Goal: Complete application form: Complete application form

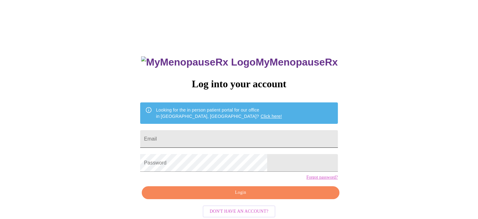
scroll to position [12, 0]
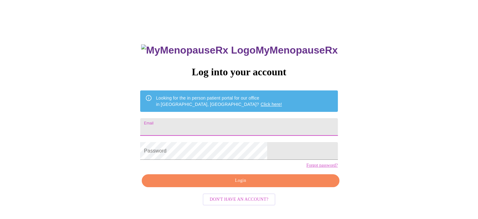
click at [241, 126] on input "Email" at bounding box center [238, 127] width 197 height 18
type input "[EMAIL_ADDRESS][DOMAIN_NAME]"
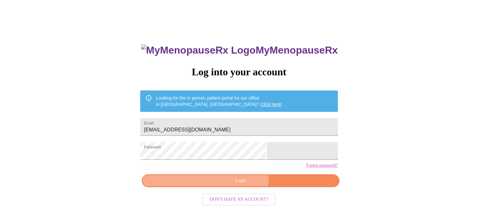
click at [228, 184] on span "Login" at bounding box center [240, 180] width 183 height 8
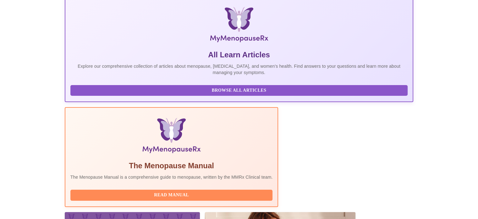
scroll to position [125, 0]
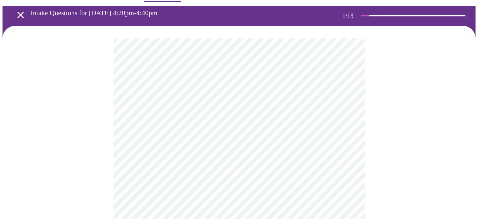
scroll to position [31, 0]
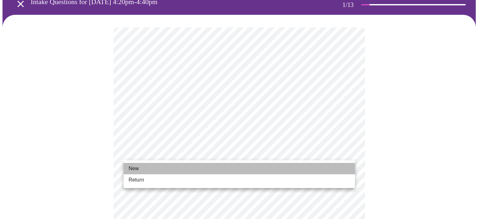
click at [130, 167] on span "New" at bounding box center [134, 168] width 10 height 8
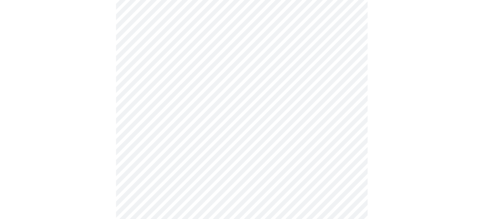
scroll to position [346, 0]
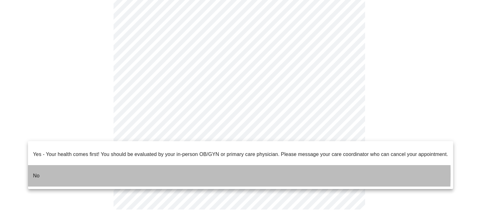
click at [43, 168] on li "No" at bounding box center [240, 175] width 425 height 21
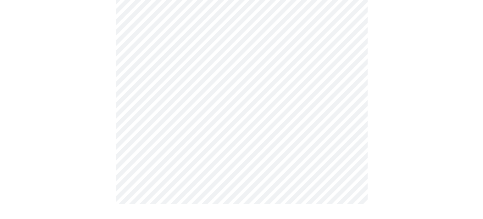
scroll to position [0, 0]
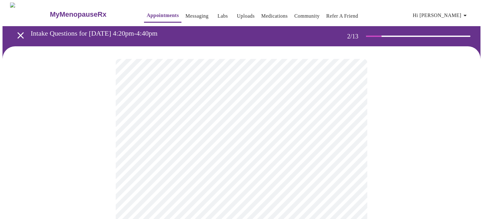
click at [127, 128] on body "MyMenopauseRx Appointments Messaging Labs Uploads Medications Community Refer a…" at bounding box center [242, 192] width 478 height 378
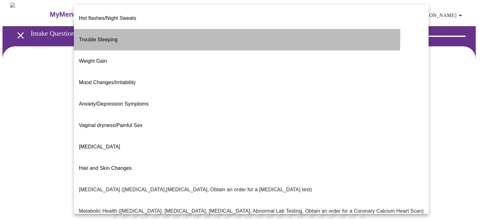
click at [108, 37] on span "Trouble Sleeping" at bounding box center [98, 39] width 39 height 5
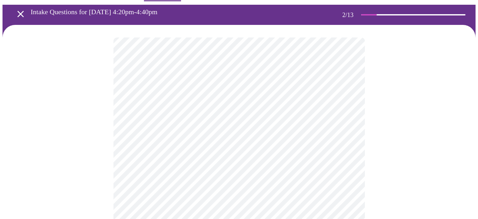
scroll to position [31, 0]
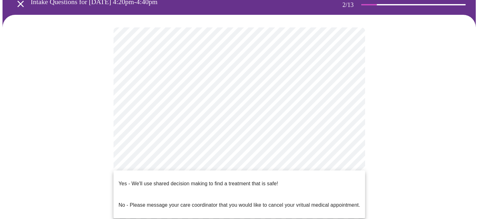
click at [135, 158] on body "MyMenopauseRx Appointments Messaging Labs Uploads Medications Community Refer a…" at bounding box center [242, 158] width 478 height 374
click at [130, 180] on p "Yes - We'll use shared decision making to find a treatment that is safe!" at bounding box center [198, 184] width 159 height 8
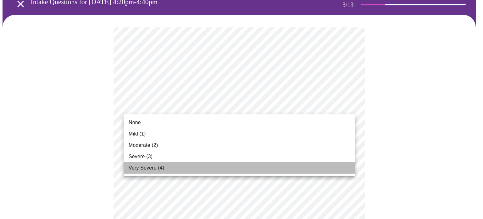
click at [141, 166] on span "Very Severe (4)" at bounding box center [147, 168] width 36 height 8
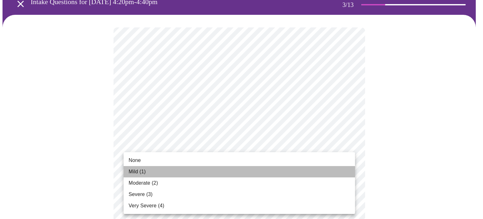
click at [135, 171] on span "Mild (1)" at bounding box center [137, 172] width 17 height 8
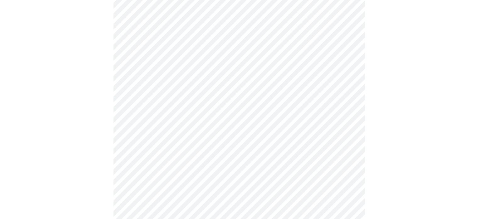
scroll to position [94, 0]
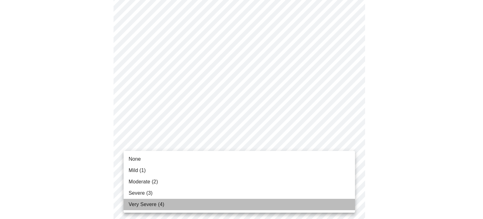
click at [141, 202] on span "Very Severe (4)" at bounding box center [147, 204] width 36 height 8
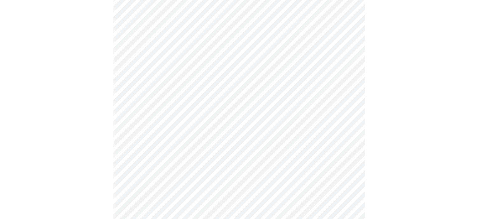
scroll to position [126, 0]
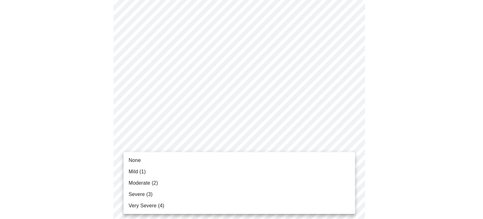
drag, startPoint x: 139, startPoint y: 202, endPoint x: 140, endPoint y: 199, distance: 3.2
click at [140, 202] on span "Very Severe (4)" at bounding box center [147, 206] width 36 height 8
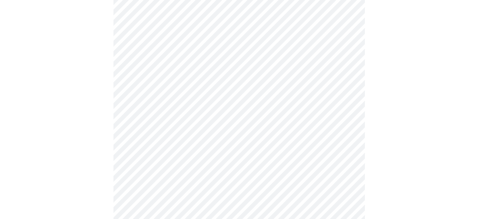
scroll to position [189, 0]
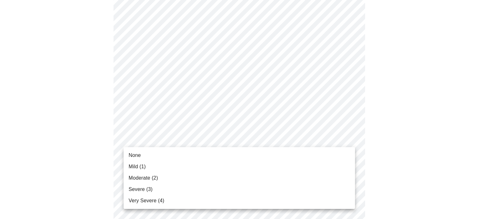
click at [130, 135] on body "MyMenopauseRx Appointments Messaging Labs Uploads Medications Community Refer a…" at bounding box center [242, 214] width 478 height 801
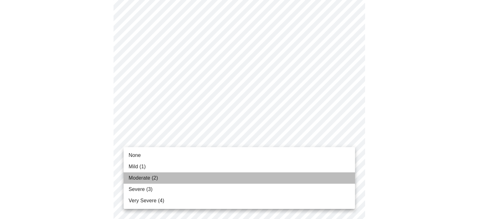
click at [135, 177] on span "Moderate (2)" at bounding box center [143, 178] width 29 height 8
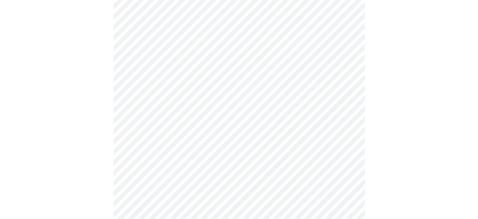
scroll to position [220, 0]
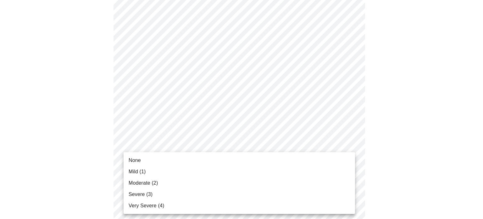
click at [131, 144] on body "MyMenopauseRx Appointments Messaging Labs Uploads Medications Community Refer a…" at bounding box center [242, 178] width 478 height 792
click at [130, 191] on span "Severe (3)" at bounding box center [141, 194] width 24 height 8
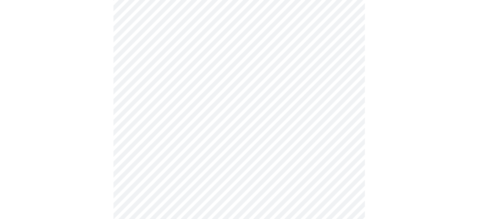
scroll to position [283, 0]
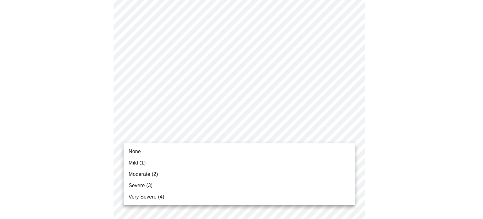
click at [137, 133] on body "MyMenopauseRx Appointments Messaging Labs Uploads Medications Community Refer a…" at bounding box center [242, 111] width 478 height 783
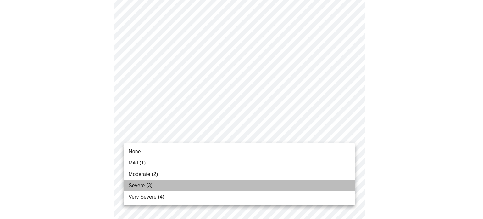
click at [129, 185] on span "Severe (3)" at bounding box center [141, 185] width 24 height 8
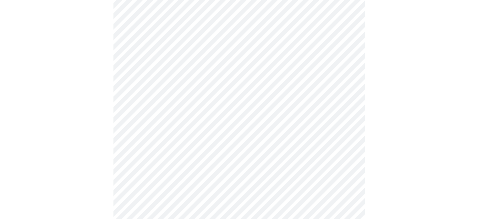
scroll to position [346, 0]
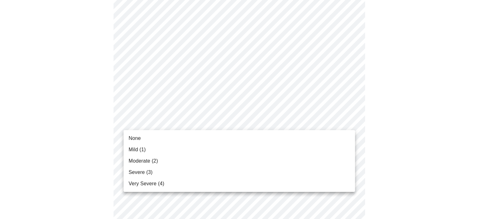
click at [136, 119] on body "MyMenopauseRx Appointments Messaging Labs Uploads Medications Community Refer a…" at bounding box center [242, 44] width 478 height 774
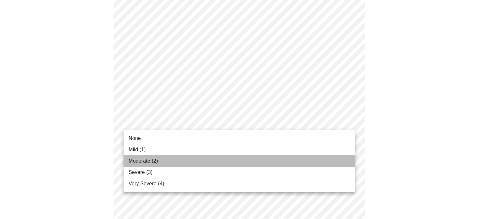
click at [135, 159] on span "Moderate (2)" at bounding box center [143, 161] width 29 height 8
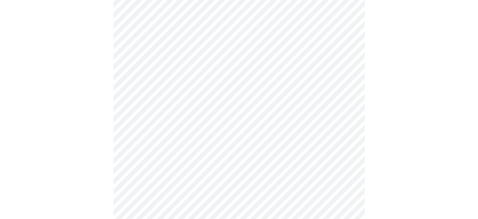
scroll to position [377, 0]
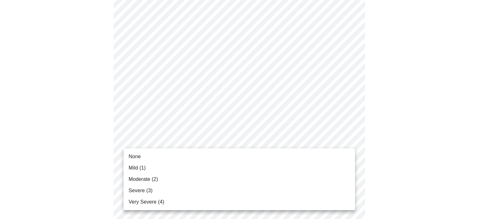
click at [132, 135] on body "MyMenopauseRx Appointments Messaging Labs Uploads Medications Community Refer a…" at bounding box center [242, 8] width 478 height 766
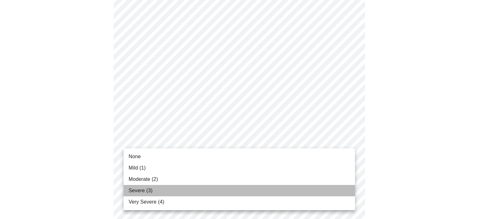
drag, startPoint x: 133, startPoint y: 188, endPoint x: 116, endPoint y: 174, distance: 22.0
click at [133, 187] on span "Severe (3)" at bounding box center [141, 190] width 24 height 8
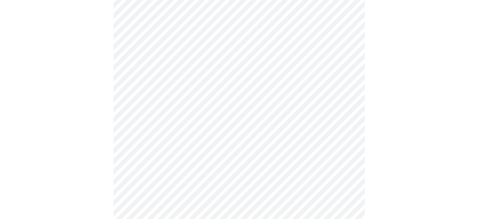
scroll to position [440, 0]
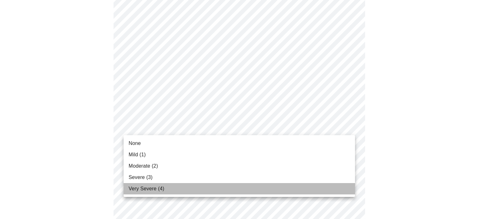
click at [139, 186] on span "Very Severe (4)" at bounding box center [147, 189] width 36 height 8
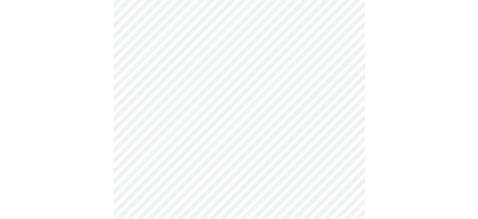
scroll to position [472, 0]
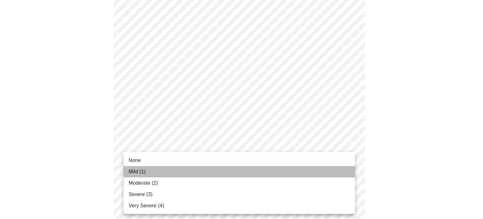
click at [135, 172] on span "Mild (1)" at bounding box center [137, 172] width 17 height 8
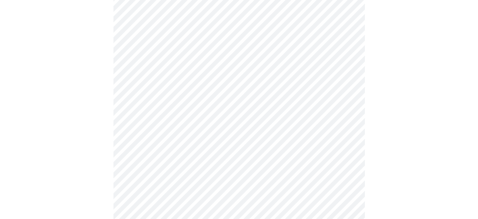
scroll to position [252, 0]
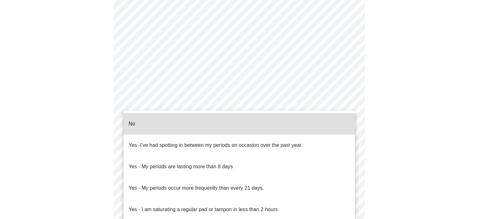
click at [137, 106] on body "MyMenopauseRx Appointments Messaging Labs Uploads Medications Community Refer a…" at bounding box center [242, 48] width 478 height 595
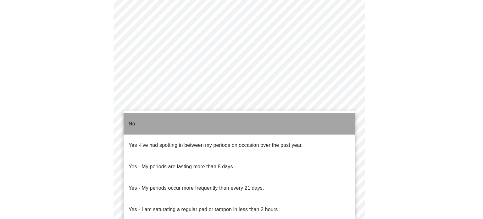
click at [130, 120] on p "No" at bounding box center [132, 124] width 7 height 8
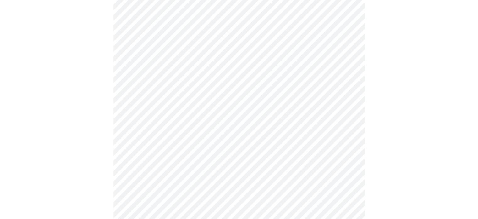
scroll to position [283, 0]
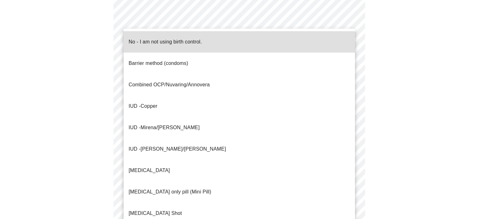
click at [130, 121] on body "MyMenopauseRx Appointments Messaging Labs Uploads Medications Community Refer a…" at bounding box center [242, 15] width 478 height 591
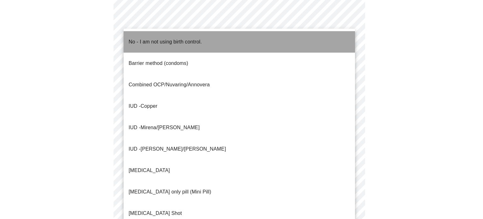
drag, startPoint x: 138, startPoint y: 36, endPoint x: 113, endPoint y: 95, distance: 64.3
click at [138, 38] on p "No - I am not using birth control." at bounding box center [165, 42] width 73 height 8
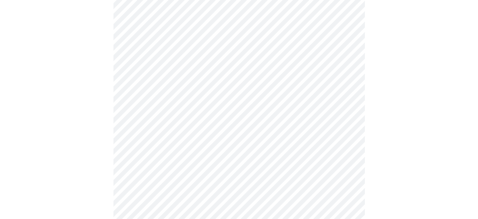
scroll to position [346, 0]
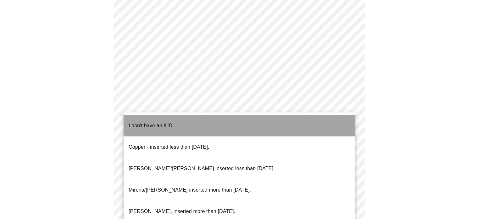
click at [139, 122] on p "I don't have an IUD." at bounding box center [151, 126] width 45 height 8
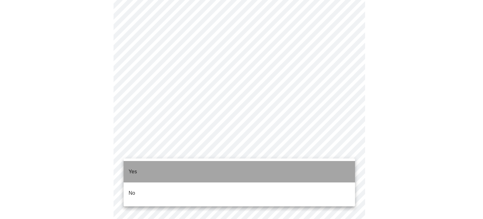
click at [127, 167] on li "Yes" at bounding box center [239, 171] width 231 height 21
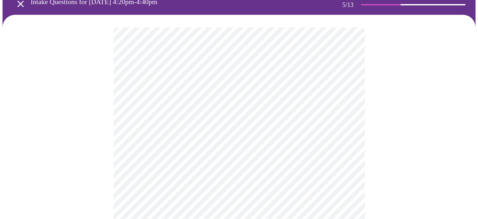
scroll to position [63, 0]
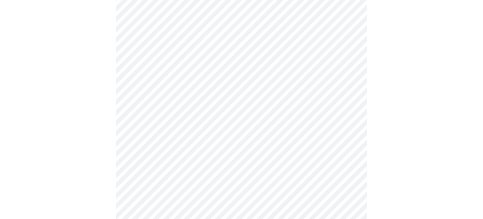
click at [132, 97] on body "MyMenopauseRx Appointments Messaging Labs Uploads Medications Community Refer a…" at bounding box center [242, 194] width 478 height 509
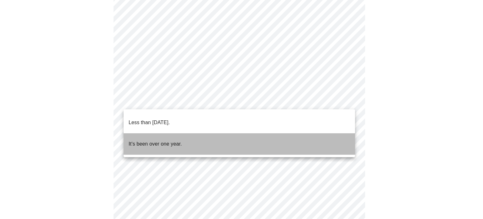
click at [141, 140] on p "It's been over one year." at bounding box center [155, 144] width 53 height 8
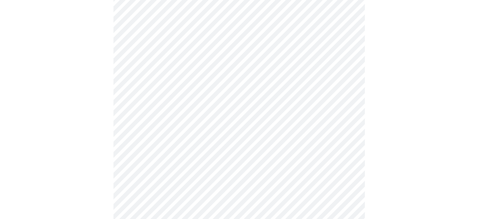
scroll to position [94, 0]
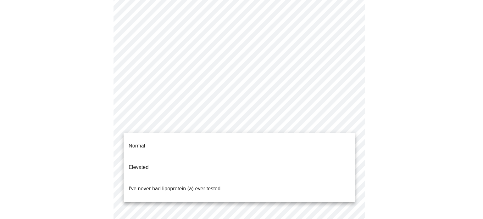
click at [136, 120] on body "MyMenopauseRx Appointments Messaging Labs Uploads Medications Community Refer a…" at bounding box center [242, 160] width 478 height 505
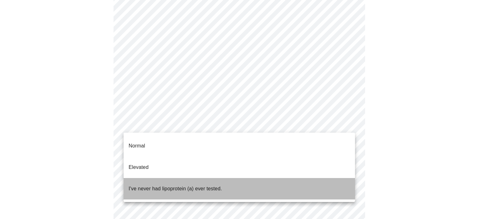
click at [132, 185] on p "I've never had lipoprotein (a) ever tested." at bounding box center [175, 189] width 93 height 8
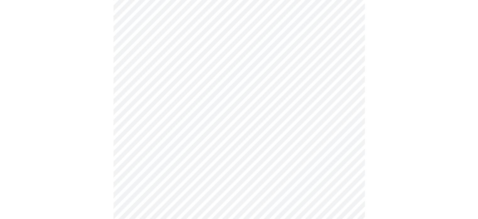
scroll to position [189, 0]
click at [99, 176] on div at bounding box center [239, 73] width 473 height 431
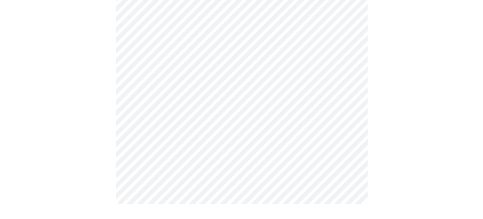
scroll to position [0, 0]
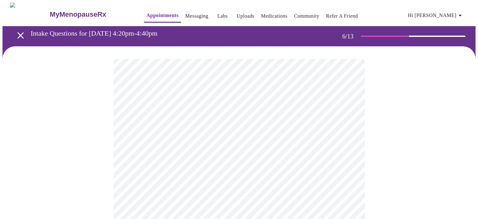
click at [134, 179] on body "MyMenopauseRx Appointments Messaging Labs Uploads Medications Community Refer a…" at bounding box center [239, 170] width 473 height 335
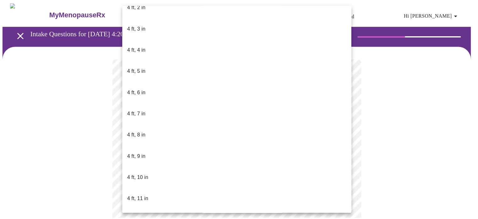
scroll to position [314, 0]
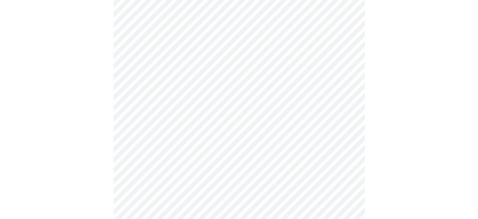
scroll to position [1604, 0]
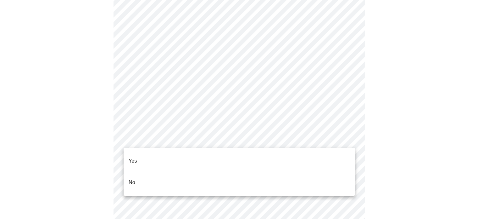
click at [134, 178] on p "No" at bounding box center [132, 182] width 7 height 8
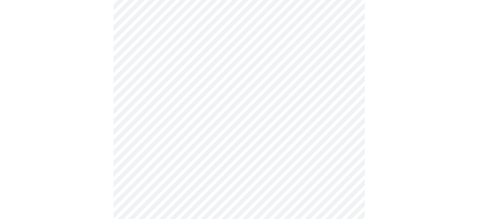
scroll to position [377, 0]
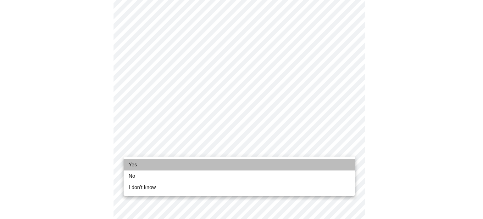
click at [136, 163] on span "Yes" at bounding box center [133, 165] width 8 height 8
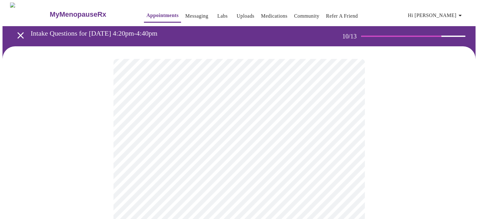
scroll to position [31, 0]
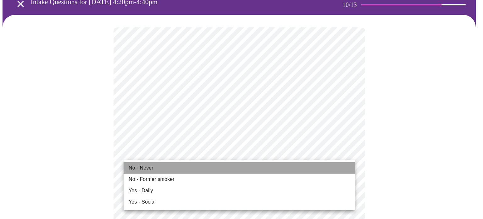
click at [131, 165] on span "No - Never" at bounding box center [141, 168] width 25 height 8
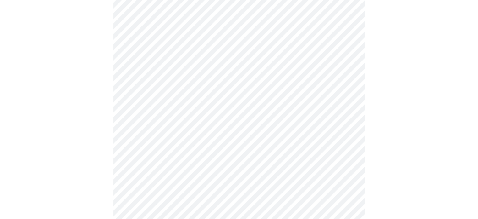
scroll to position [472, 0]
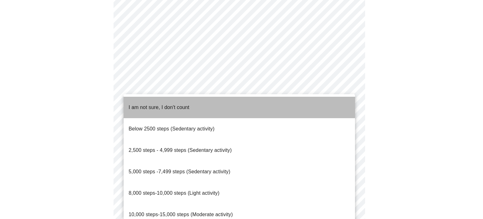
click at [147, 104] on span "I am not sure, I don't count" at bounding box center [159, 106] width 61 height 5
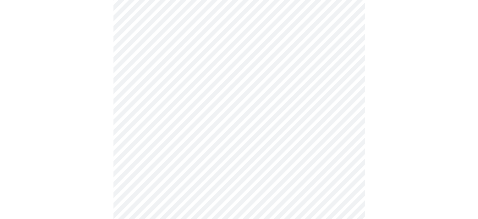
scroll to position [535, 0]
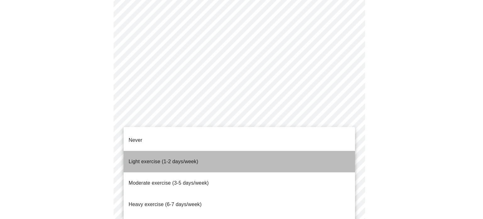
click at [137, 158] on span "Light exercise (1-2 days/week)" at bounding box center [164, 160] width 70 height 5
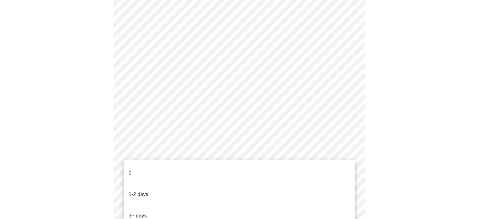
click at [128, 169] on li "0" at bounding box center [239, 172] width 231 height 21
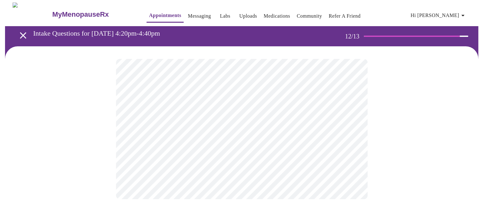
scroll to position [0, 0]
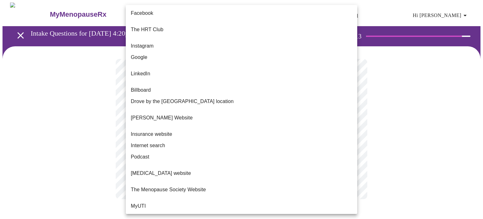
click at [131, 127] on body "MyMenopauseRx Appointments Messaging Labs Uploads Medications Community Refer a…" at bounding box center [242, 107] width 478 height 209
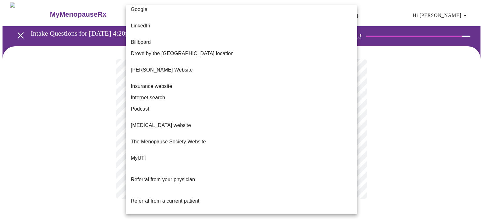
scroll to position [57, 0]
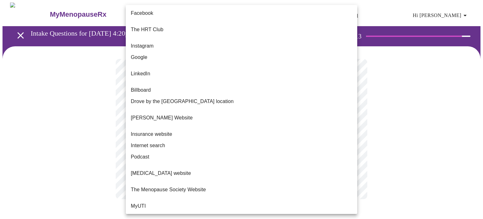
click at [207, 129] on body "MyMenopauseRx Appointments Messaging Labs Uploads Medications Community Refer a…" at bounding box center [242, 107] width 478 height 209
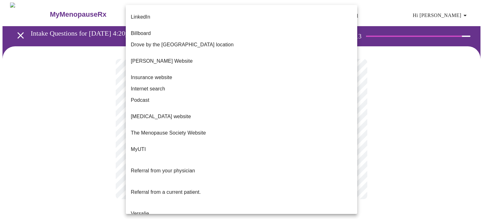
click at [198, 134] on body "MyMenopauseRx Appointments Messaging Labs Uploads Medications Community Refer a…" at bounding box center [242, 110] width 478 height 214
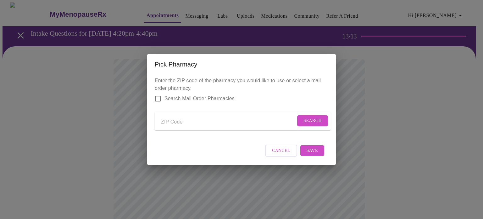
click at [176, 122] on input "Send a message to your care team" at bounding box center [228, 122] width 135 height 10
type input "61108"
click at [307, 119] on span "Search" at bounding box center [312, 121] width 18 height 8
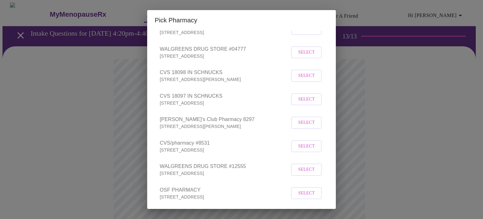
scroll to position [126, 0]
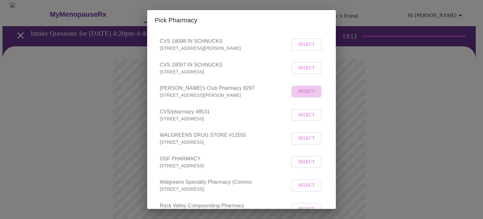
click at [299, 95] on span "Select" at bounding box center [306, 91] width 17 height 8
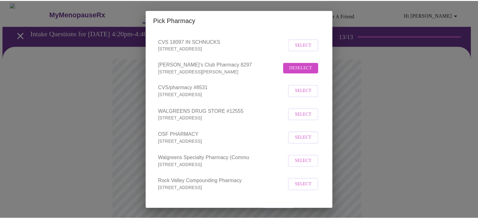
scroll to position [175, 0]
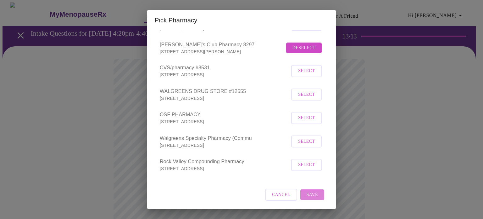
click at [311, 194] on span "Save" at bounding box center [312, 195] width 11 height 8
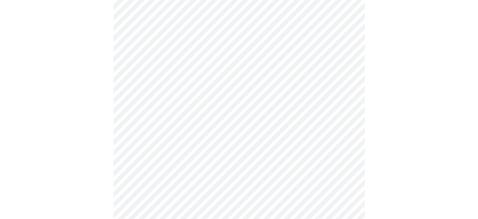
scroll to position [126, 0]
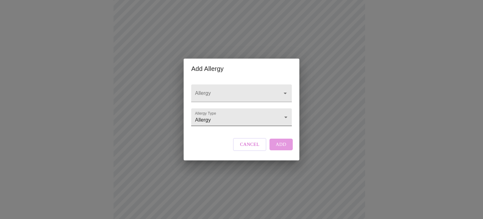
click at [261, 114] on body "MyMenopauseRx Appointments Messaging Labs Uploads Medications Community Refer a…" at bounding box center [242, 113] width 478 height 472
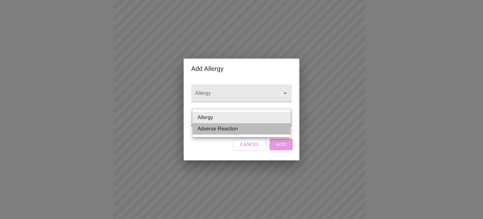
click at [237, 129] on li "Adverse Reaction" at bounding box center [241, 128] width 98 height 11
type input "Adverse Reaction"
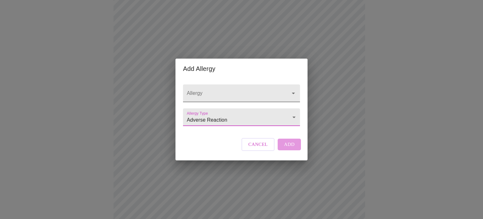
click at [245, 90] on input "Allergy" at bounding box center [233, 96] width 94 height 12
click at [217, 90] on input "Allergy" at bounding box center [233, 96] width 94 height 12
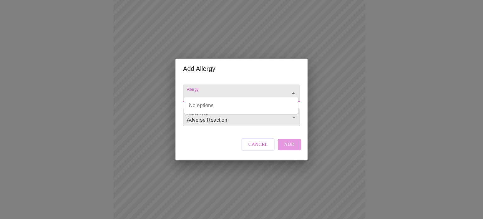
click at [217, 90] on input "Allergy" at bounding box center [233, 96] width 94 height 12
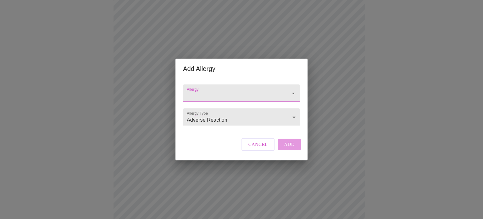
click at [217, 90] on input "Allergy" at bounding box center [233, 96] width 94 height 12
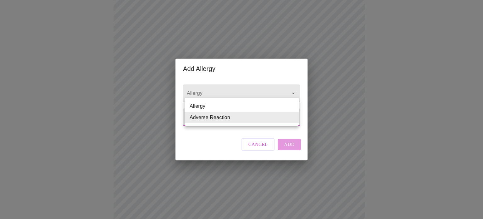
click at [230, 117] on body "MyMenopauseRx Appointments Messaging Labs Uploads Medications Community Refer a…" at bounding box center [242, 113] width 478 height 472
click at [259, 154] on div at bounding box center [241, 109] width 483 height 219
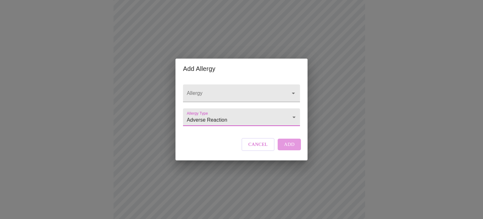
click at [257, 148] on span "Cancel" at bounding box center [257, 144] width 19 height 8
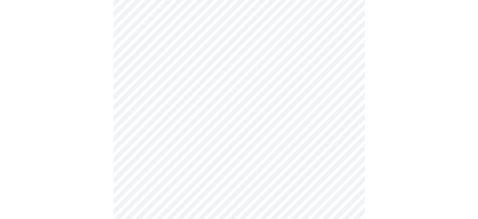
scroll to position [252, 0]
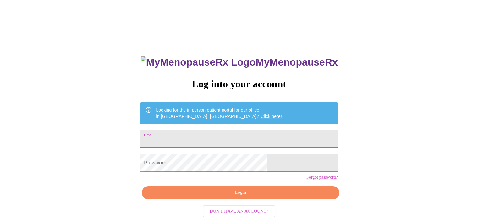
click at [186, 138] on input "Email" at bounding box center [238, 139] width 197 height 18
drag, startPoint x: 186, startPoint y: 138, endPoint x: 162, endPoint y: 140, distance: 23.7
click at [162, 140] on div "MyMenopauseRx Log into your account Looking for the in person patient portal fo…" at bounding box center [239, 134] width 473 height 262
click at [180, 137] on input "Email" at bounding box center [238, 139] width 197 height 18
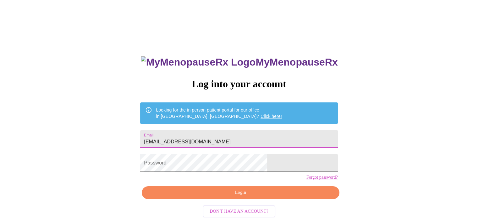
type input "[EMAIL_ADDRESS][DOMAIN_NAME]"
click at [259, 130] on input "[EMAIL_ADDRESS][DOMAIN_NAME]" at bounding box center [238, 139] width 197 height 18
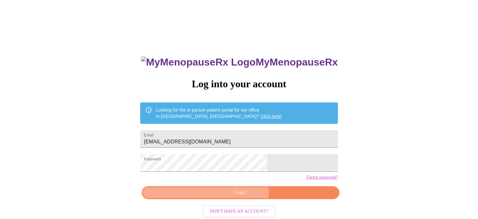
click at [234, 196] on span "Login" at bounding box center [240, 192] width 183 height 8
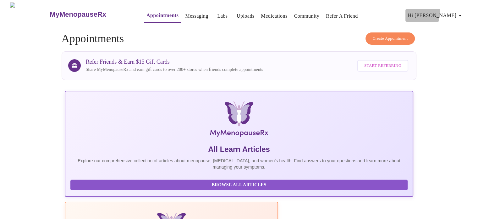
click at [442, 11] on span "Hi [PERSON_NAME]" at bounding box center [436, 15] width 56 height 9
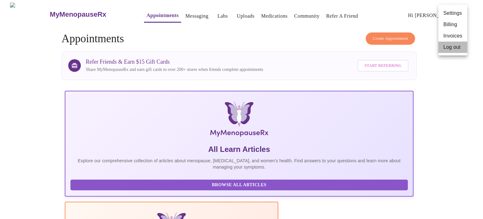
click at [447, 46] on li "Log out" at bounding box center [452, 47] width 29 height 11
